Goal: Task Accomplishment & Management: Manage account settings

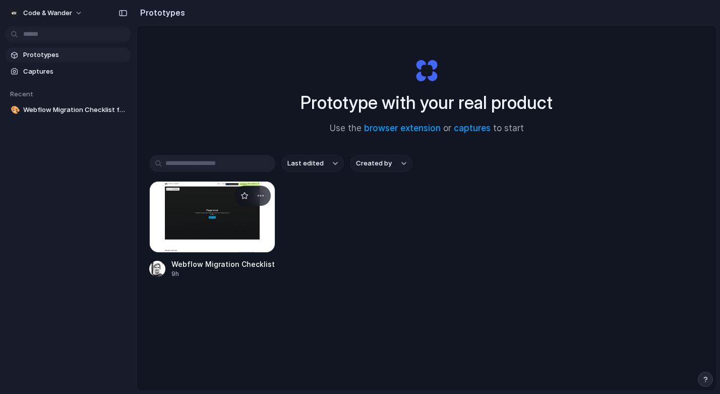
click at [179, 246] on div at bounding box center [212, 217] width 126 height 72
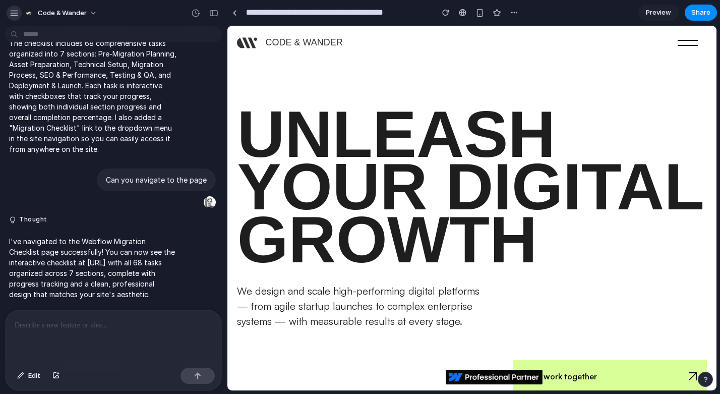
click at [15, 14] on div "button" at bounding box center [14, 13] width 9 height 9
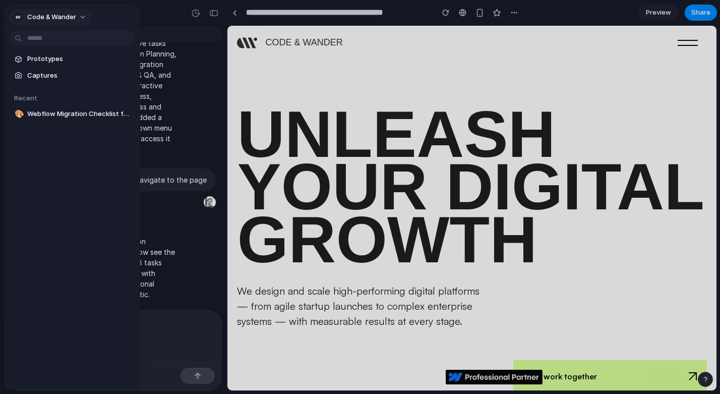
click at [15, 15] on div "button" at bounding box center [18, 17] width 10 height 10
click at [47, 40] on span "Settings" at bounding box center [41, 40] width 28 height 10
